Goal: Check status: Check status

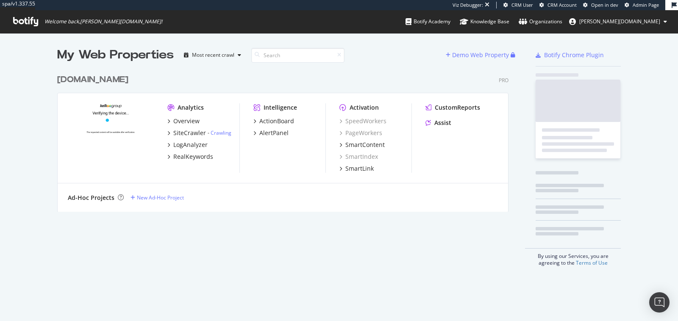
scroll to position [141, 451]
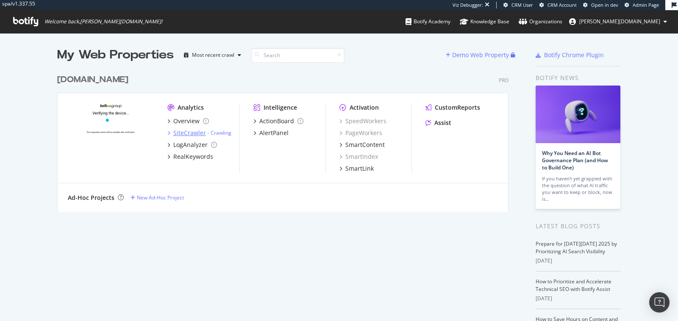
click at [178, 132] on div "SiteCrawler" at bounding box center [189, 133] width 33 height 8
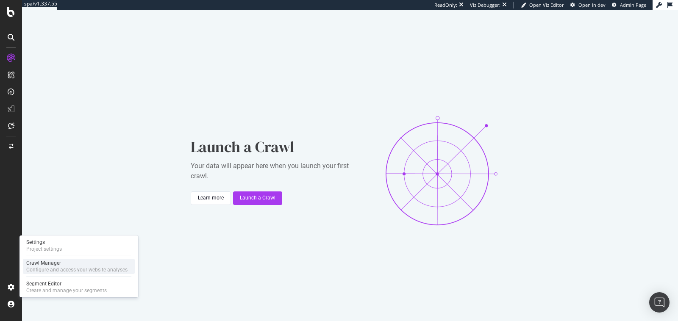
click at [37, 264] on div "Crawl Manager" at bounding box center [76, 263] width 101 height 7
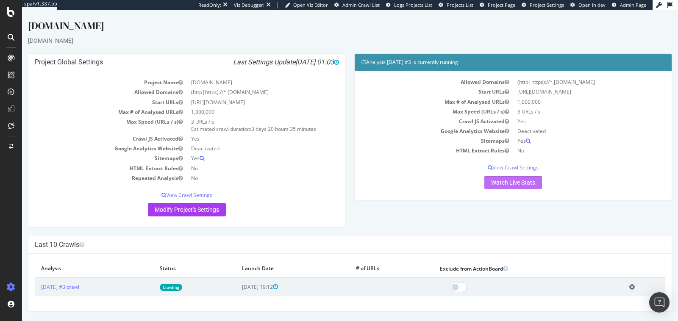
click at [524, 181] on link "Watch Live Stats" at bounding box center [513, 183] width 58 height 14
